Goal: Find specific page/section: Find specific page/section

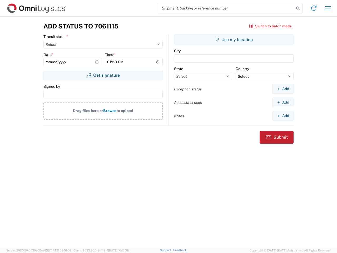
click at [226, 8] on input "search" at bounding box center [226, 8] width 136 height 10
click at [298, 8] on icon at bounding box center [297, 8] width 7 height 7
click at [314, 8] on icon at bounding box center [313, 8] width 8 height 8
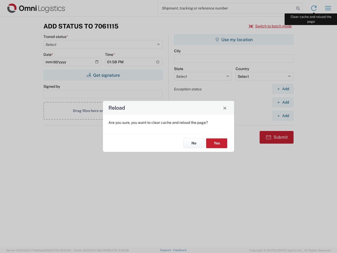
click at [328, 8] on div "Reload Are you sure, you want to clear cache and reload the page? No Yes" at bounding box center [168, 126] width 337 height 253
click at [270, 26] on div "Reload Are you sure, you want to clear cache and reload the page? No Yes" at bounding box center [168, 126] width 337 height 253
click at [103, 75] on div "Reload Are you sure, you want to clear cache and reload the page? No Yes" at bounding box center [168, 126] width 337 height 253
click at [234, 39] on div "Reload Are you sure, you want to clear cache and reload the page? No Yes" at bounding box center [168, 126] width 337 height 253
click at [283, 89] on div "Reload Are you sure, you want to clear cache and reload the page? No Yes" at bounding box center [168, 126] width 337 height 253
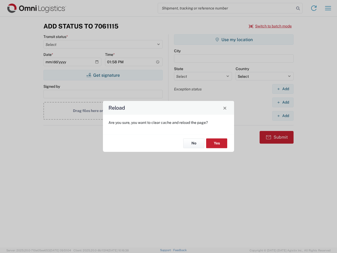
click at [283, 102] on div "Reload Are you sure, you want to clear cache and reload the page? No Yes" at bounding box center [168, 126] width 337 height 253
click at [283, 116] on div "Reload Are you sure, you want to clear cache and reload the page? No Yes" at bounding box center [168, 126] width 337 height 253
